Goal: Find specific page/section

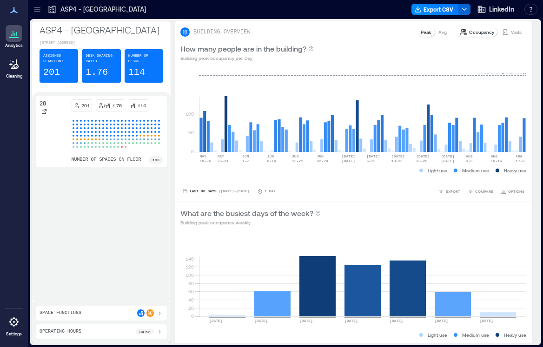
click at [38, 9] on icon at bounding box center [37, 9] width 6 height 1
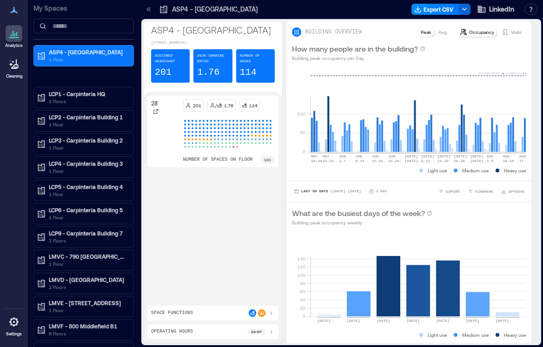
click at [6, 73] on link "Cleaning" at bounding box center [13, 67] width 23 height 29
